Goal: Transaction & Acquisition: Purchase product/service

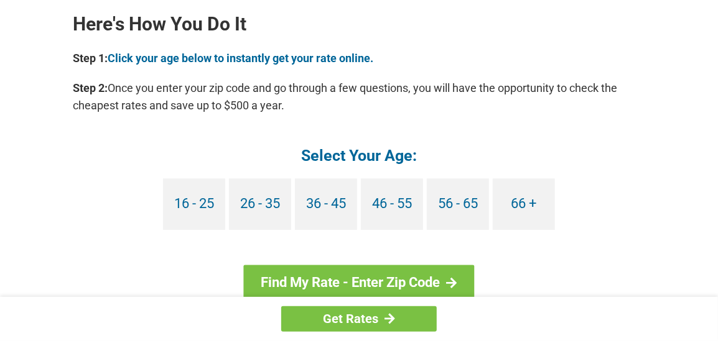
scroll to position [1181, 0]
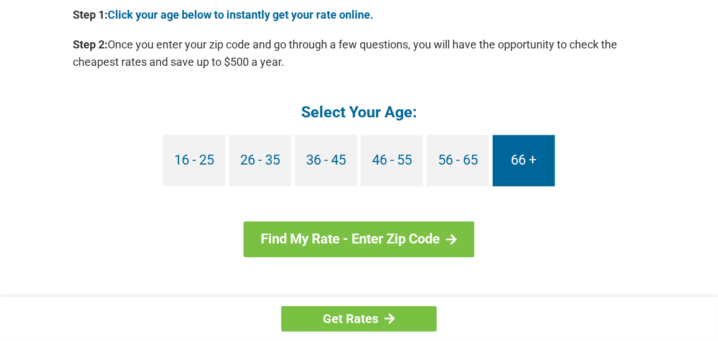
click at [519, 164] on link "66 +" at bounding box center [523, 161] width 62 height 52
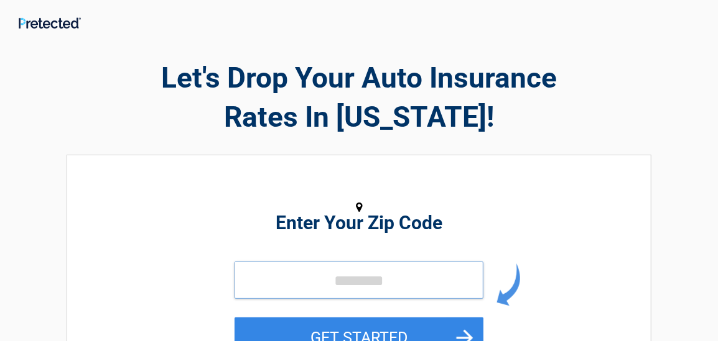
click at [341, 291] on input "tel" at bounding box center [358, 280] width 249 height 37
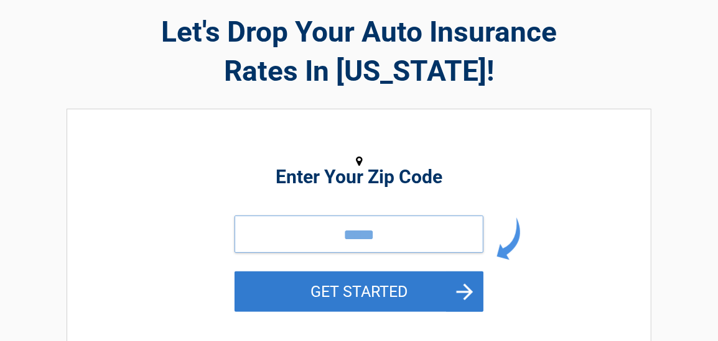
scroll to position [62, 0]
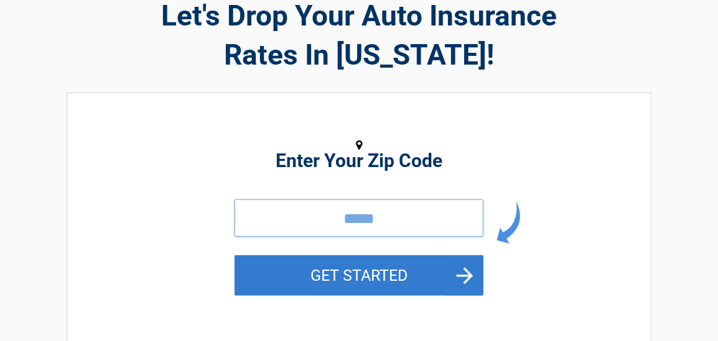
type input "*****"
click at [377, 281] on button "GET STARTED" at bounding box center [358, 276] width 249 height 40
